Goal: Task Accomplishment & Management: Manage account settings

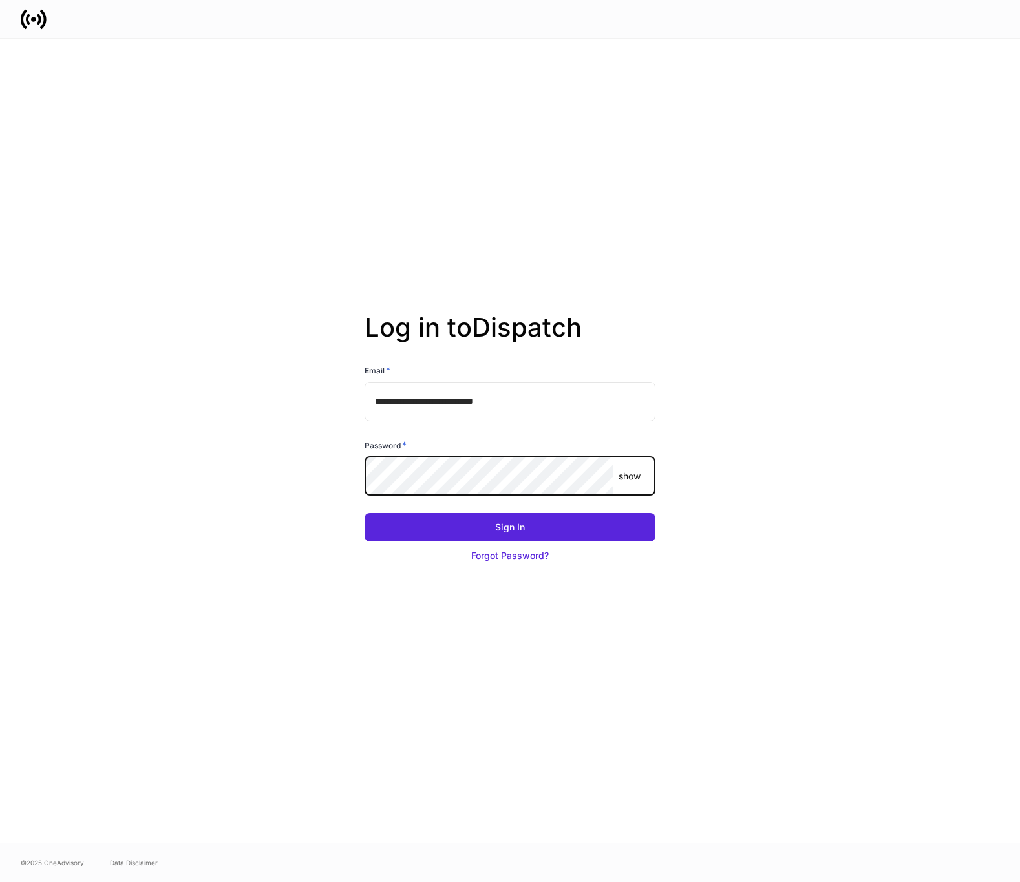
click at [365, 513] on button "Sign In" at bounding box center [510, 527] width 291 height 28
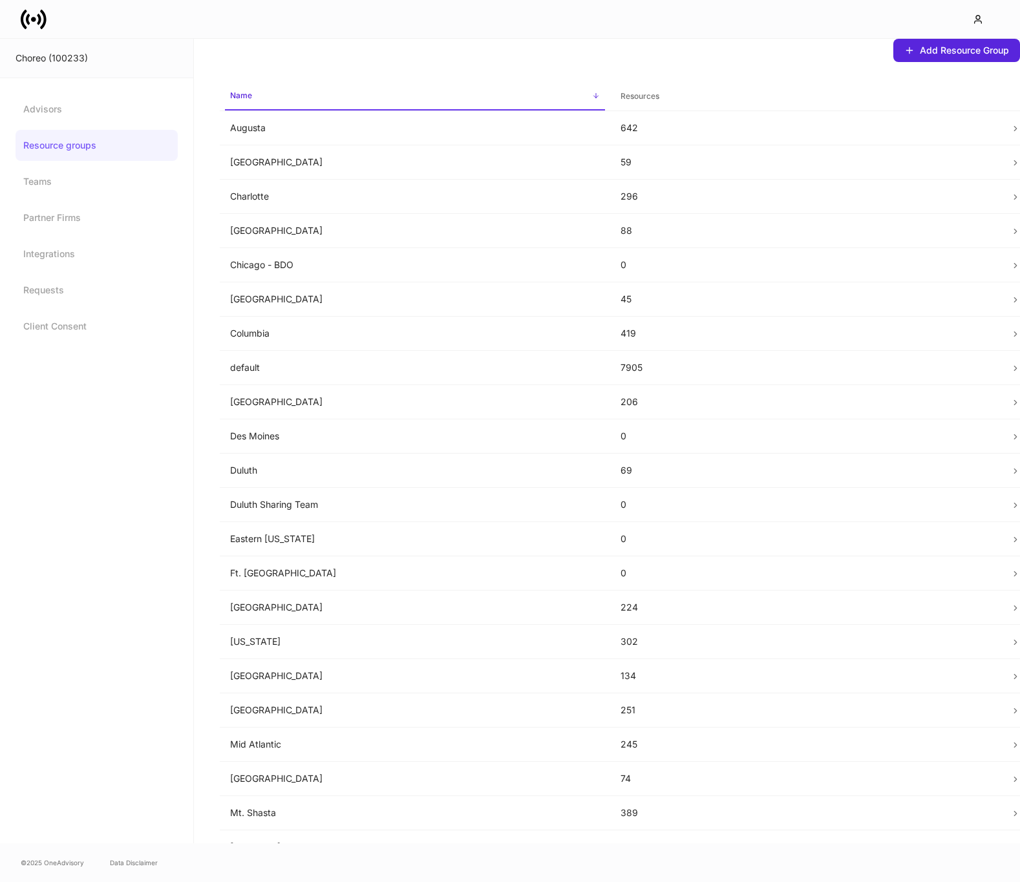
click at [14, 25] on div at bounding box center [510, 19] width 1020 height 38
click at [25, 19] on icon at bounding box center [34, 19] width 26 height 26
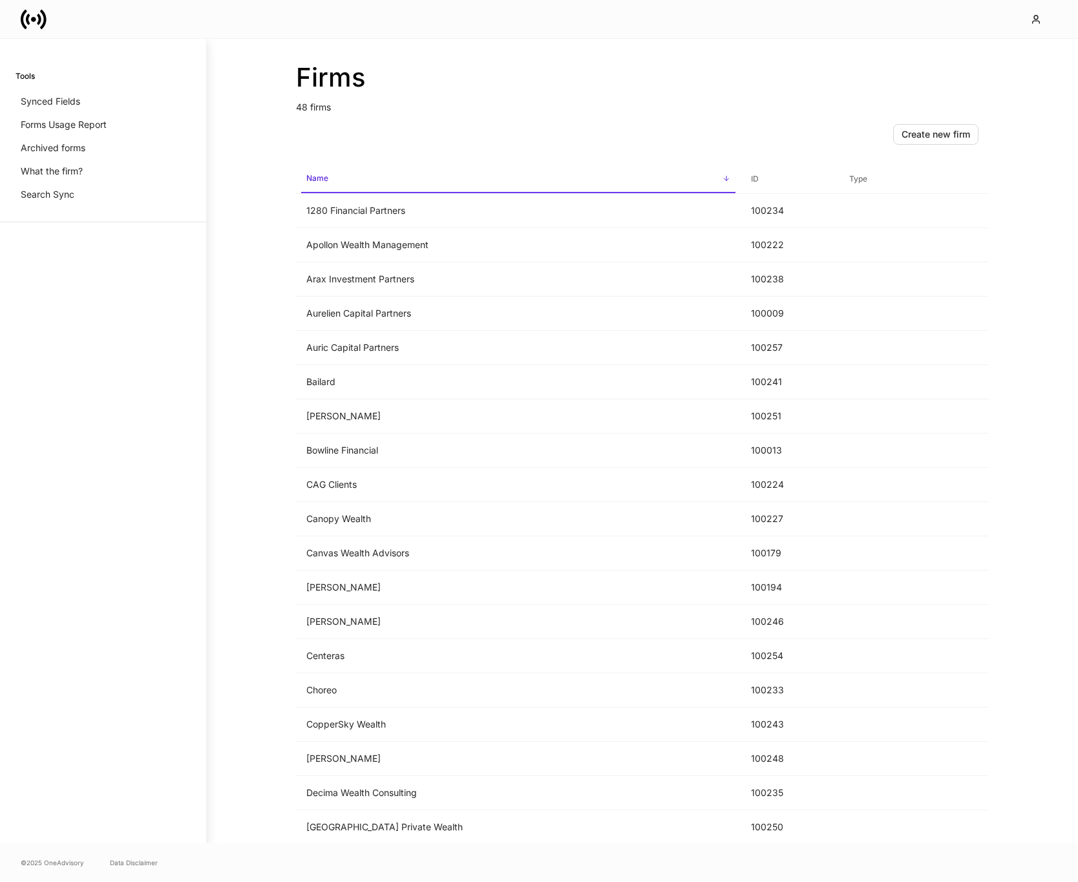
click at [255, 195] on div "Firms 48 firms Create new firm Name sorted ascending ID Type 1280 Financial Par…" at bounding box center [643, 441] width 776 height 805
click at [248, 246] on div "Firms 48 firms Create new firm Name sorted ascending ID Type 1280 Financial Par…" at bounding box center [642, 441] width 871 height 805
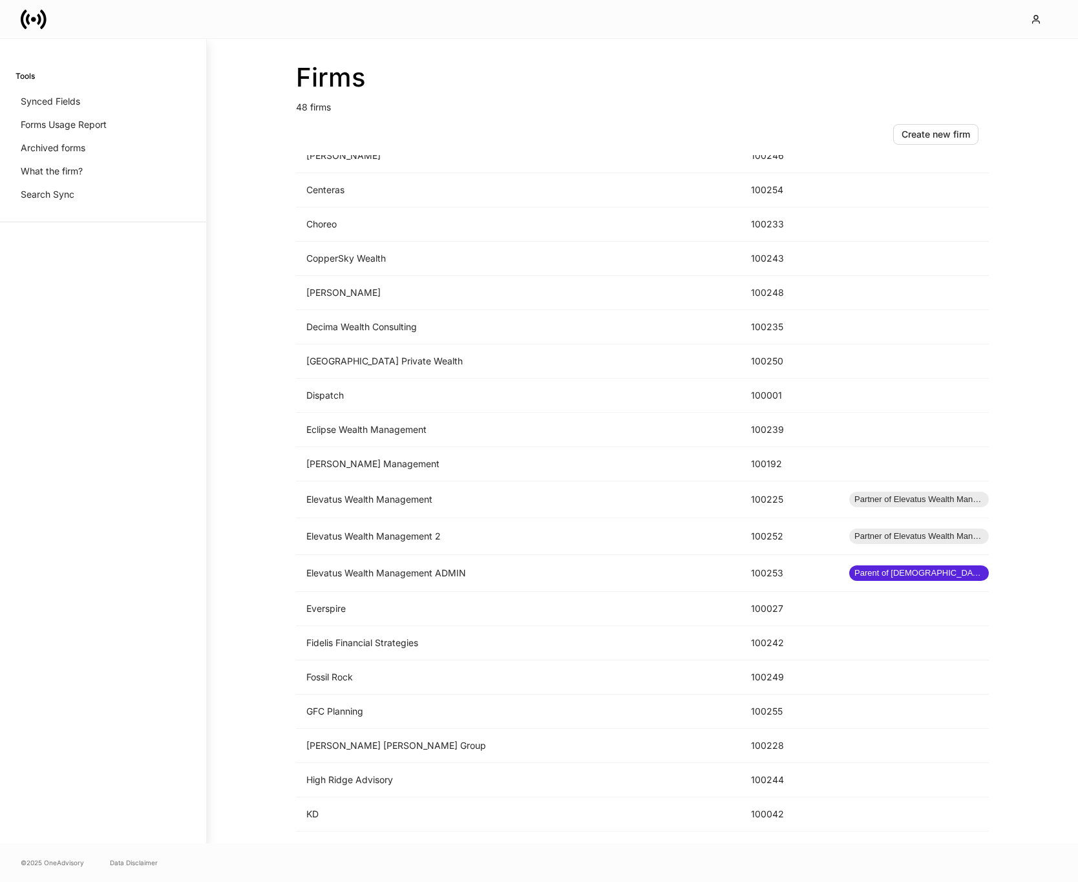
scroll to position [532, 0]
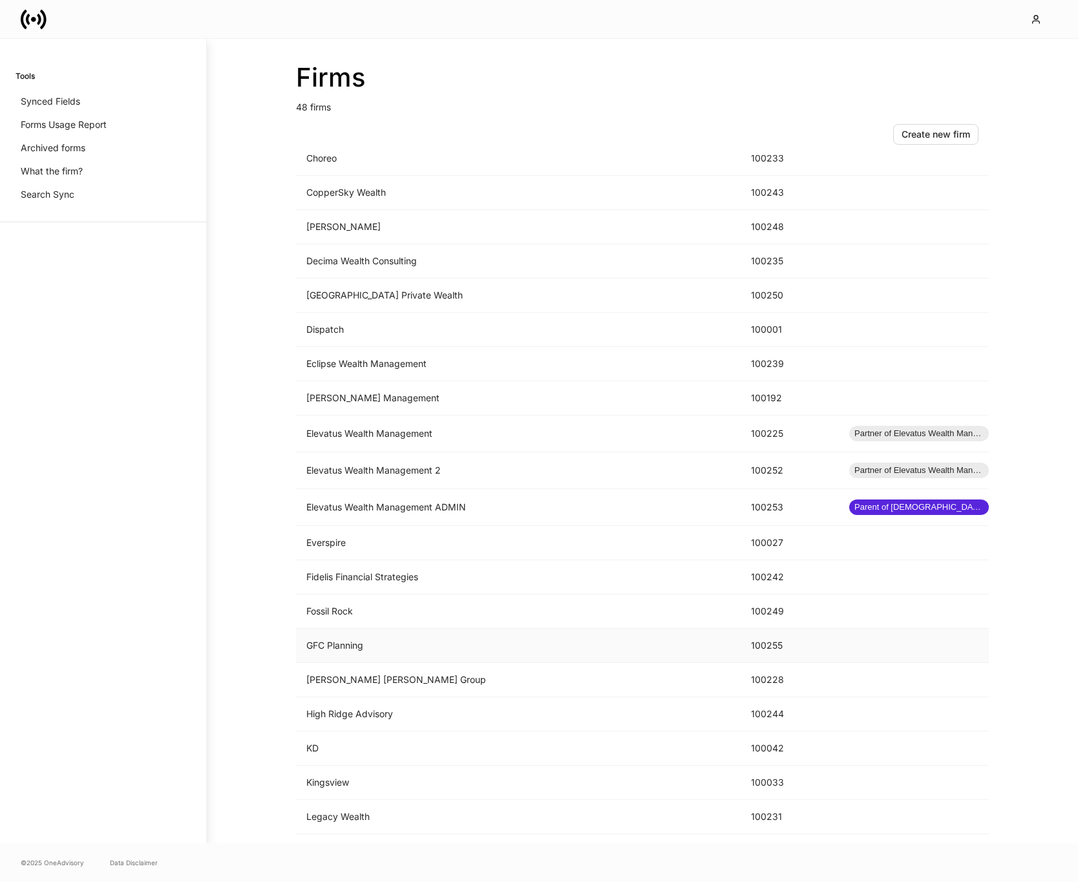
click at [436, 646] on td "GFC Planning" at bounding box center [518, 646] width 445 height 34
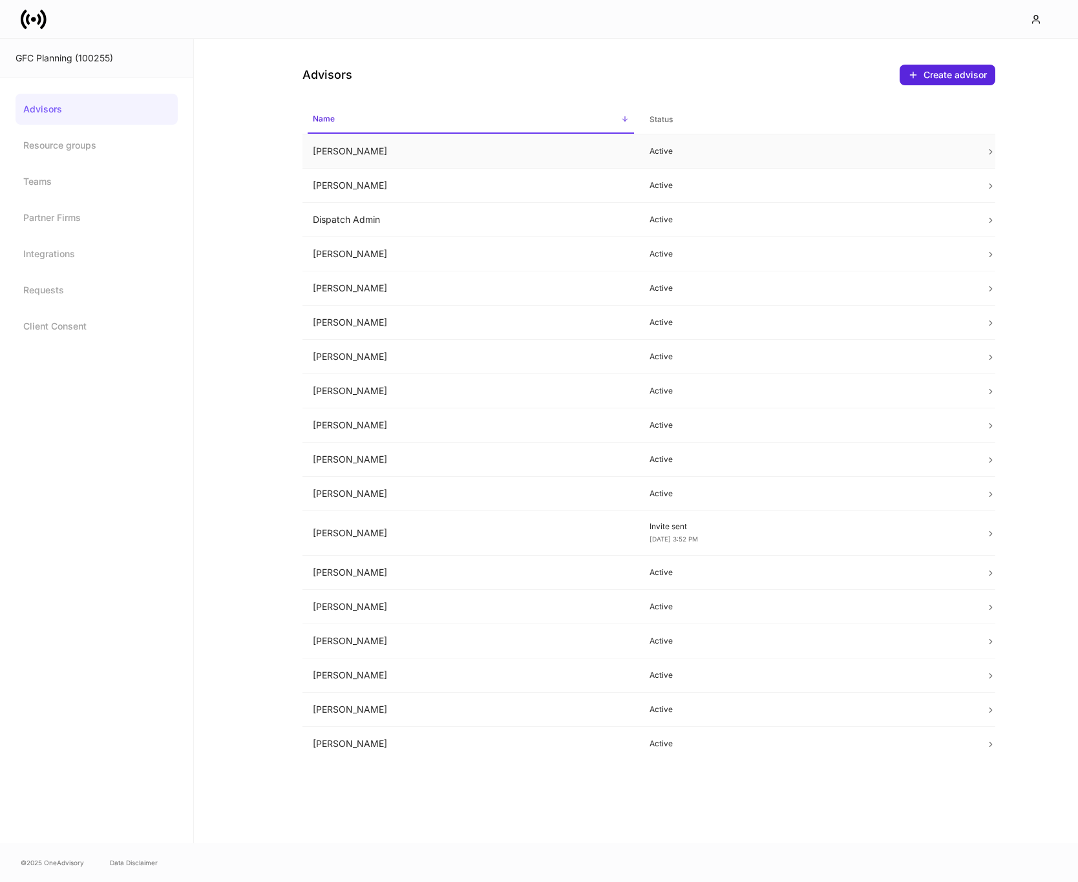
click at [407, 158] on td "[PERSON_NAME]" at bounding box center [471, 151] width 337 height 34
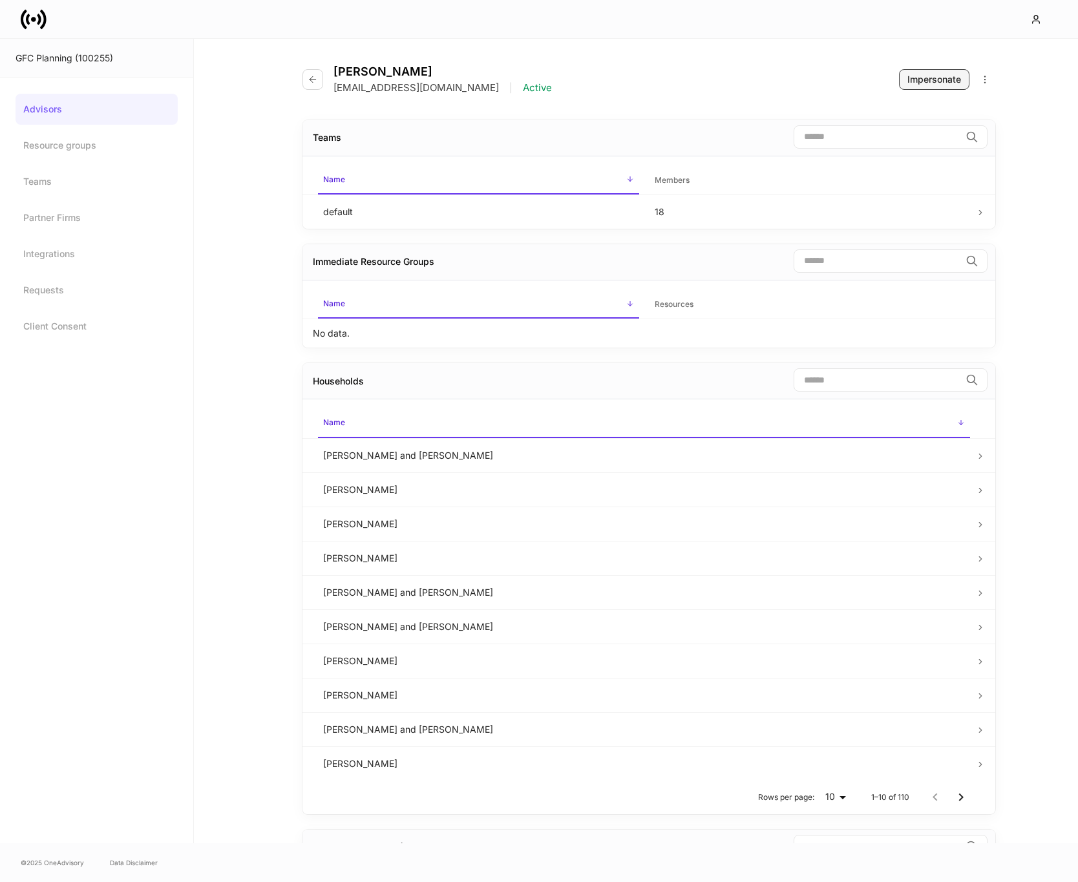
click at [930, 85] on div "Impersonate" at bounding box center [935, 79] width 54 height 13
click at [911, 76] on div "Impersonate" at bounding box center [935, 79] width 54 height 13
click at [310, 86] on button "button" at bounding box center [313, 79] width 21 height 21
